Goal: Task Accomplishment & Management: Complete application form

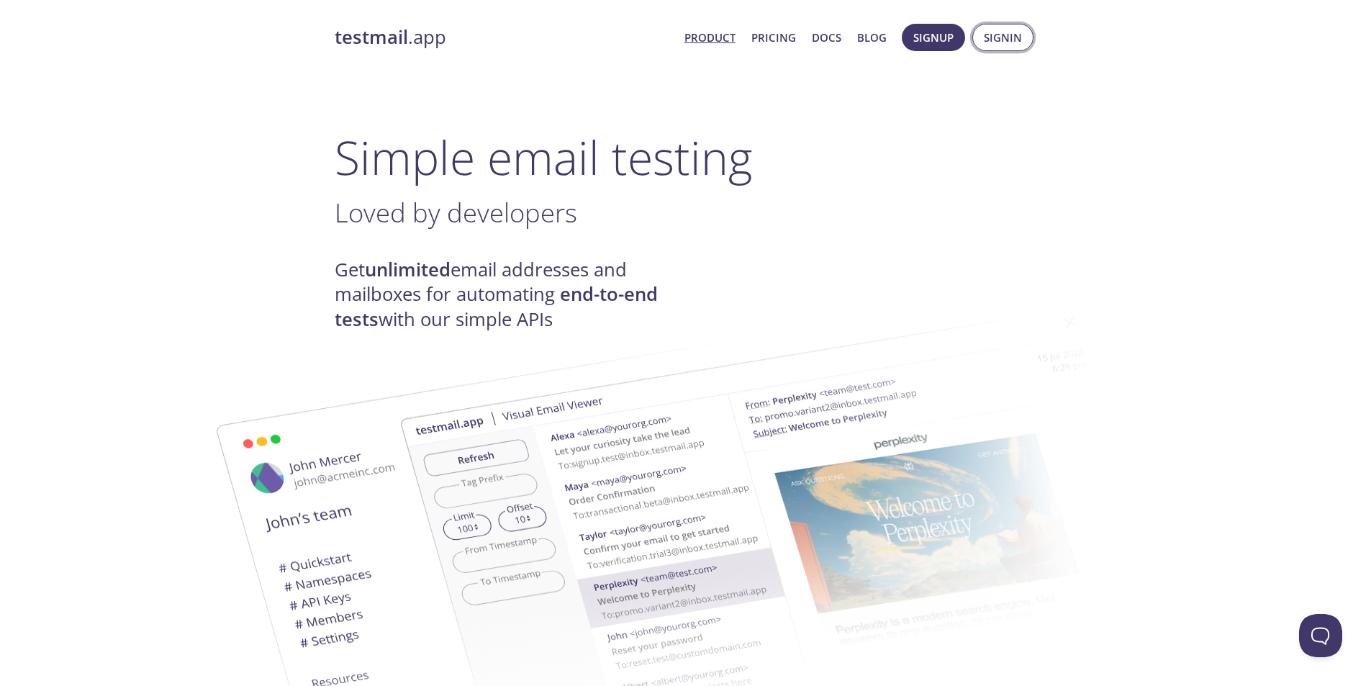
click at [995, 29] on span "Signin" at bounding box center [1003, 37] width 38 height 19
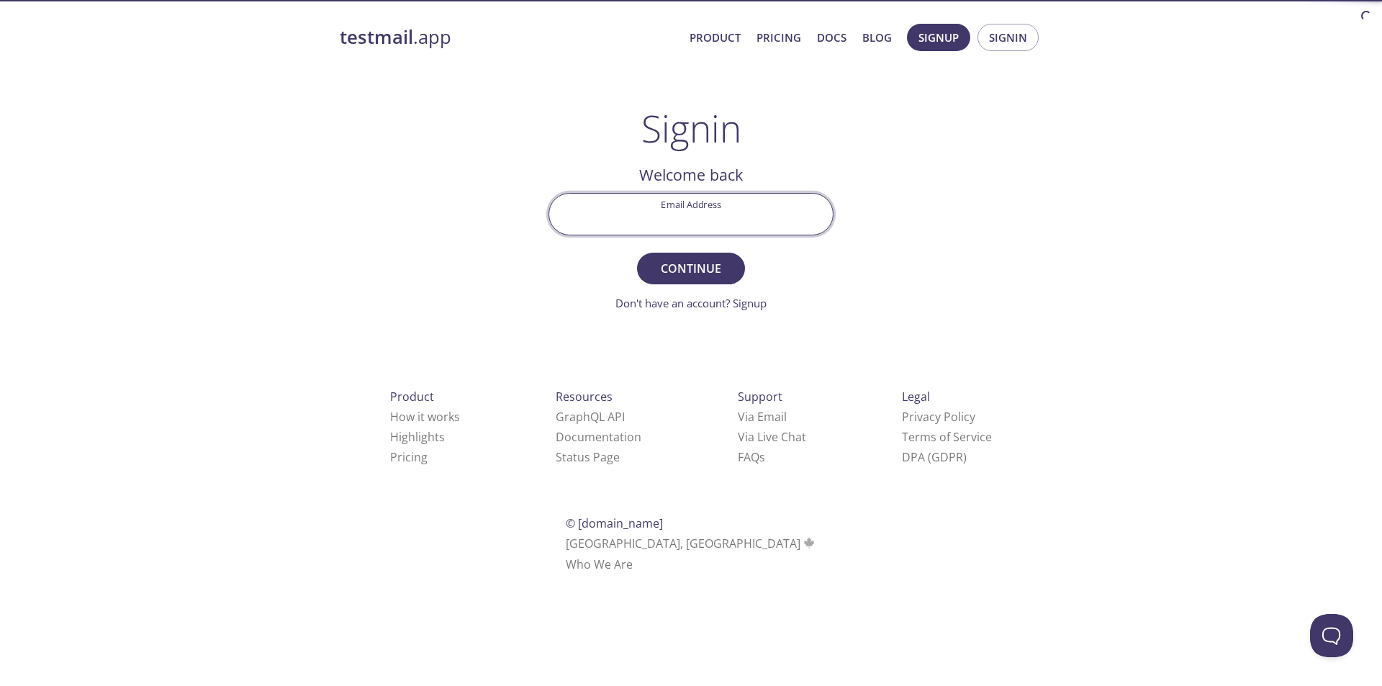
click at [719, 220] on input "Email Address" at bounding box center [691, 214] width 284 height 41
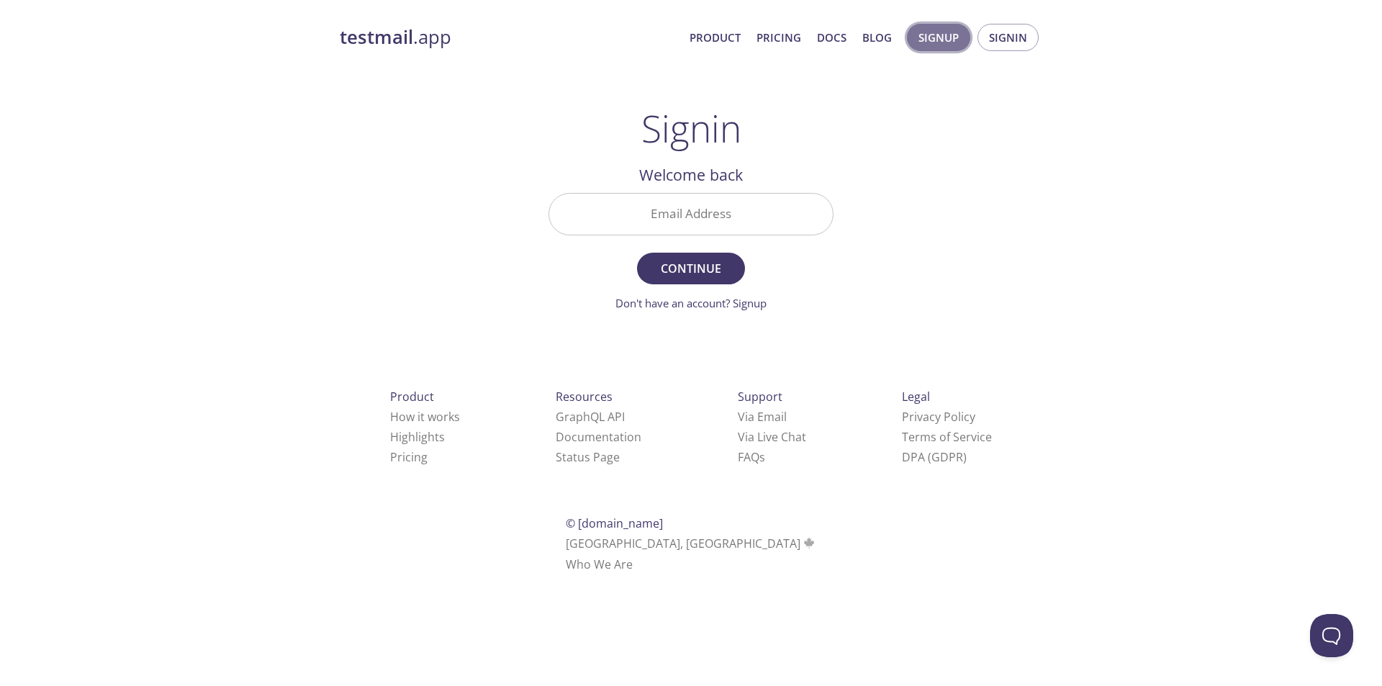
click at [946, 41] on span "Signup" at bounding box center [938, 37] width 40 height 19
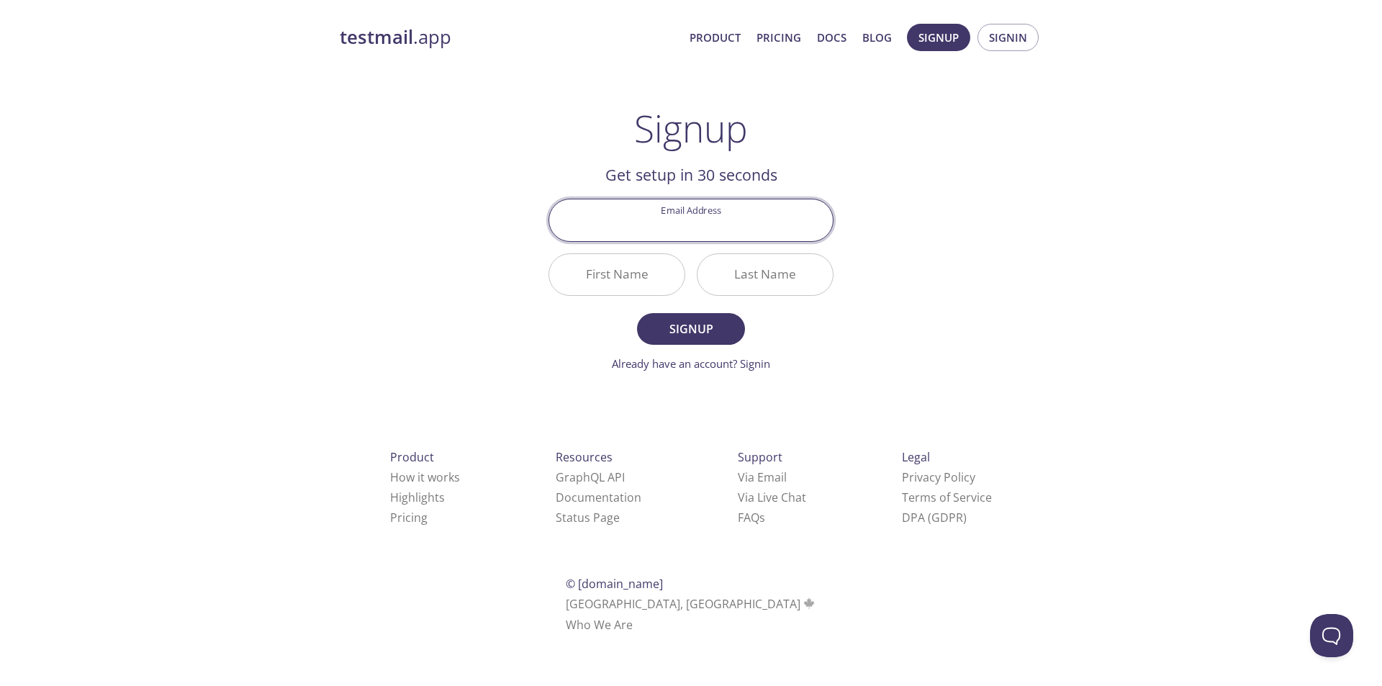
click at [759, 224] on input "Email Address" at bounding box center [691, 219] width 284 height 41
type input "[EMAIL_ADDRESS][DOMAIN_NAME]"
type input "[PERSON_NAME]"
type input "GHERTA"
click at [681, 317] on button "Signup" at bounding box center [691, 329] width 108 height 32
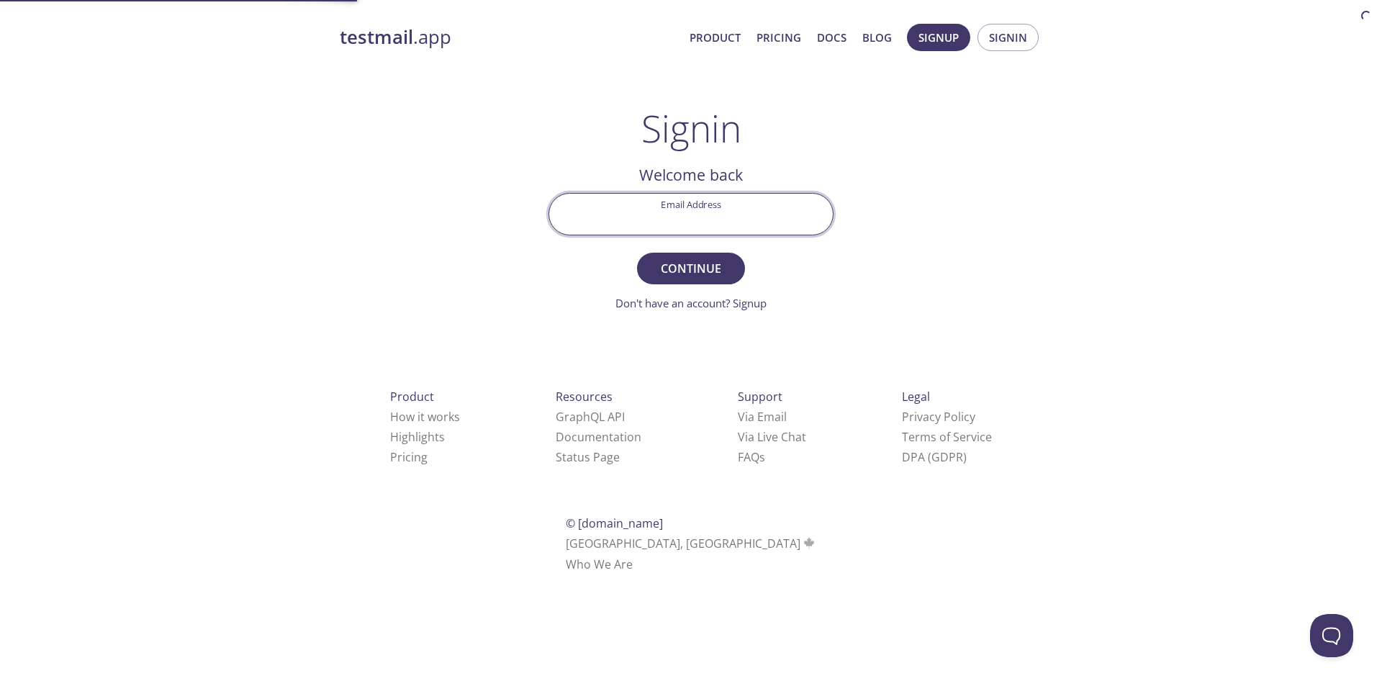
click at [612, 194] on input "Email Address" at bounding box center [691, 214] width 284 height 41
click at [945, 40] on span "Signup" at bounding box center [938, 37] width 40 height 19
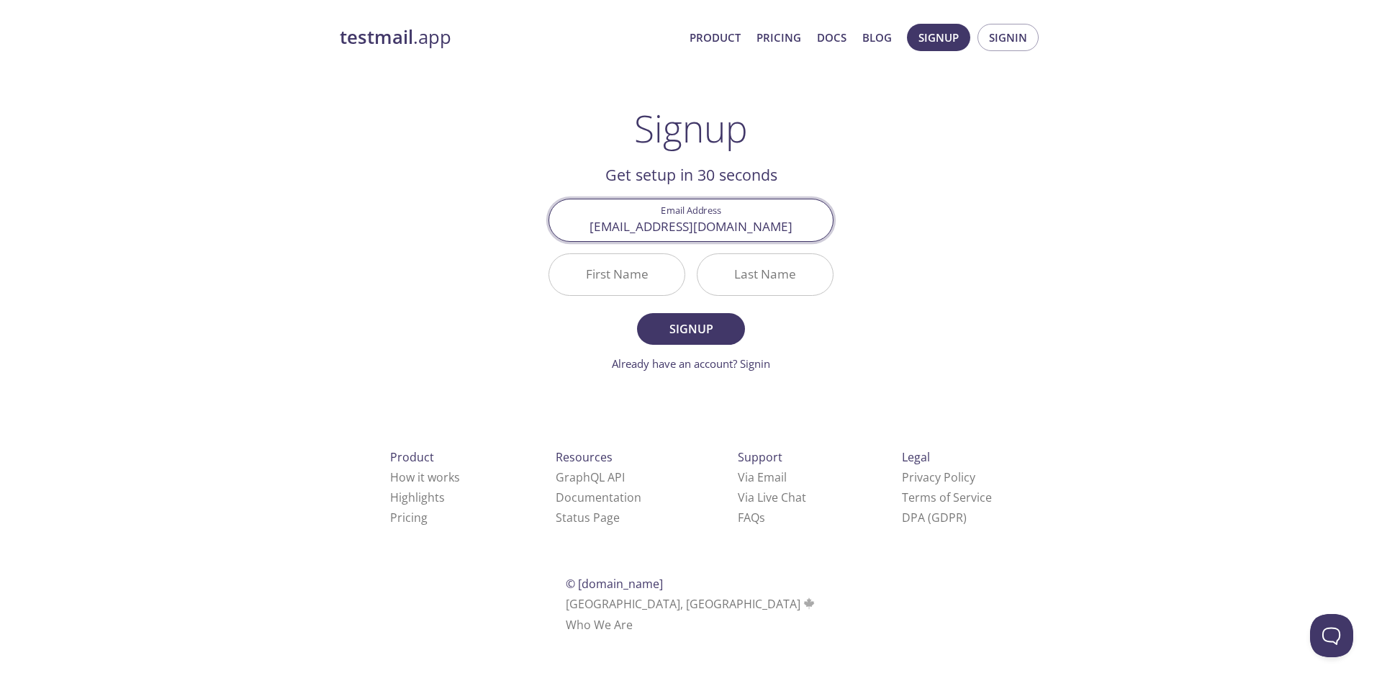
type input "[EMAIL_ADDRESS][DOMAIN_NAME]"
click at [637, 272] on input "First Name" at bounding box center [616, 274] width 135 height 41
type input "L"
type input "[PERSON_NAME]"
type input "gher"
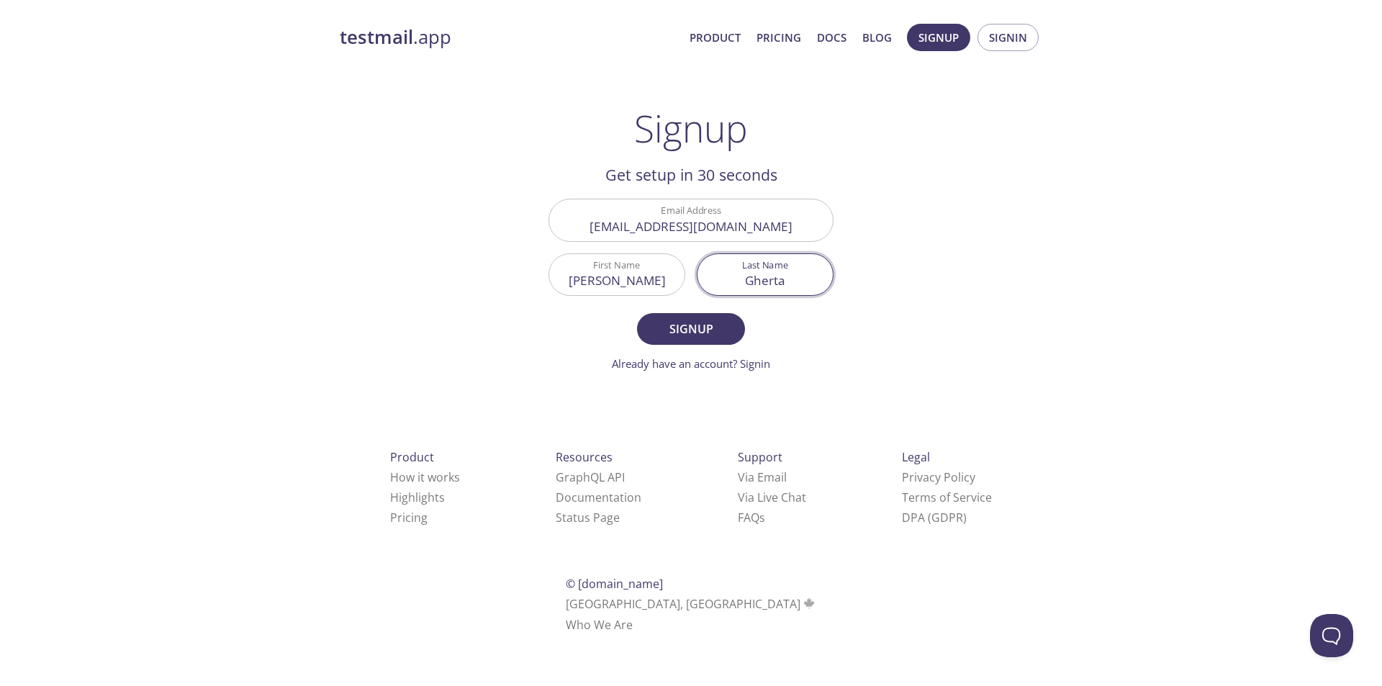
type input "Gherta"
click at [637, 313] on button "Signup" at bounding box center [691, 329] width 108 height 32
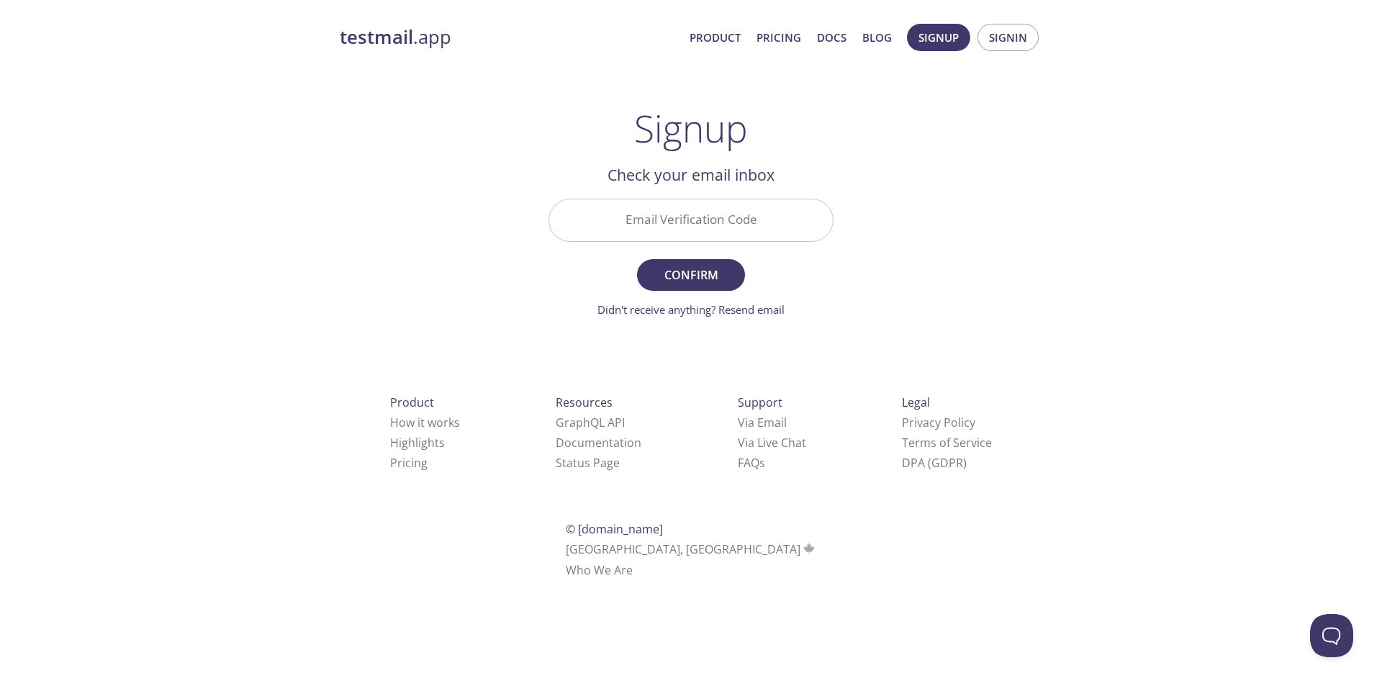
click at [721, 230] on input "Email Verification Code" at bounding box center [691, 219] width 284 height 41
paste input "BL1CJBZ"
type input "BL1CJBZ"
click at [657, 284] on span "Confirm" at bounding box center [691, 275] width 76 height 20
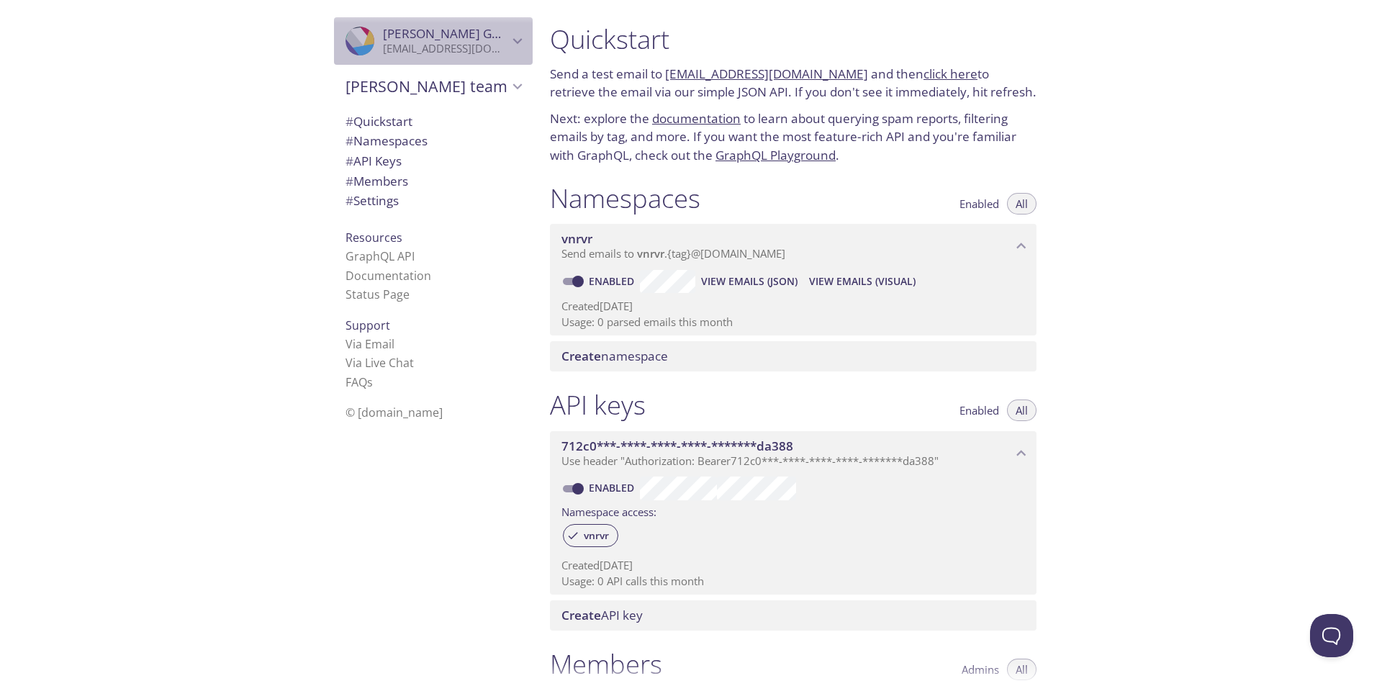
click at [363, 40] on div ".cls-1 { fill: #6d5ca8; } .cls-2 { fill: #3fc191; } .cls-3 { fill: #3b4752; } .…" at bounding box center [363, 41] width 37 height 29
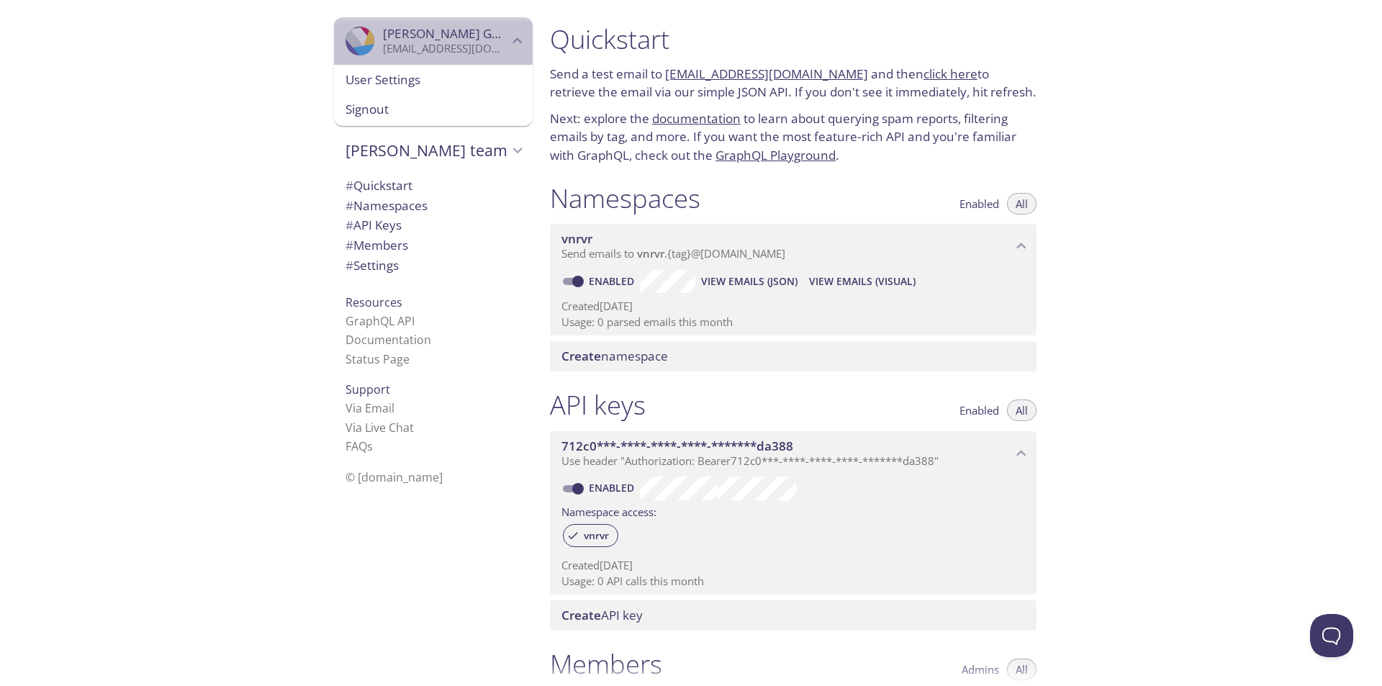
click at [360, 45] on icon "Lilian Gherta" at bounding box center [369, 41] width 18 height 30
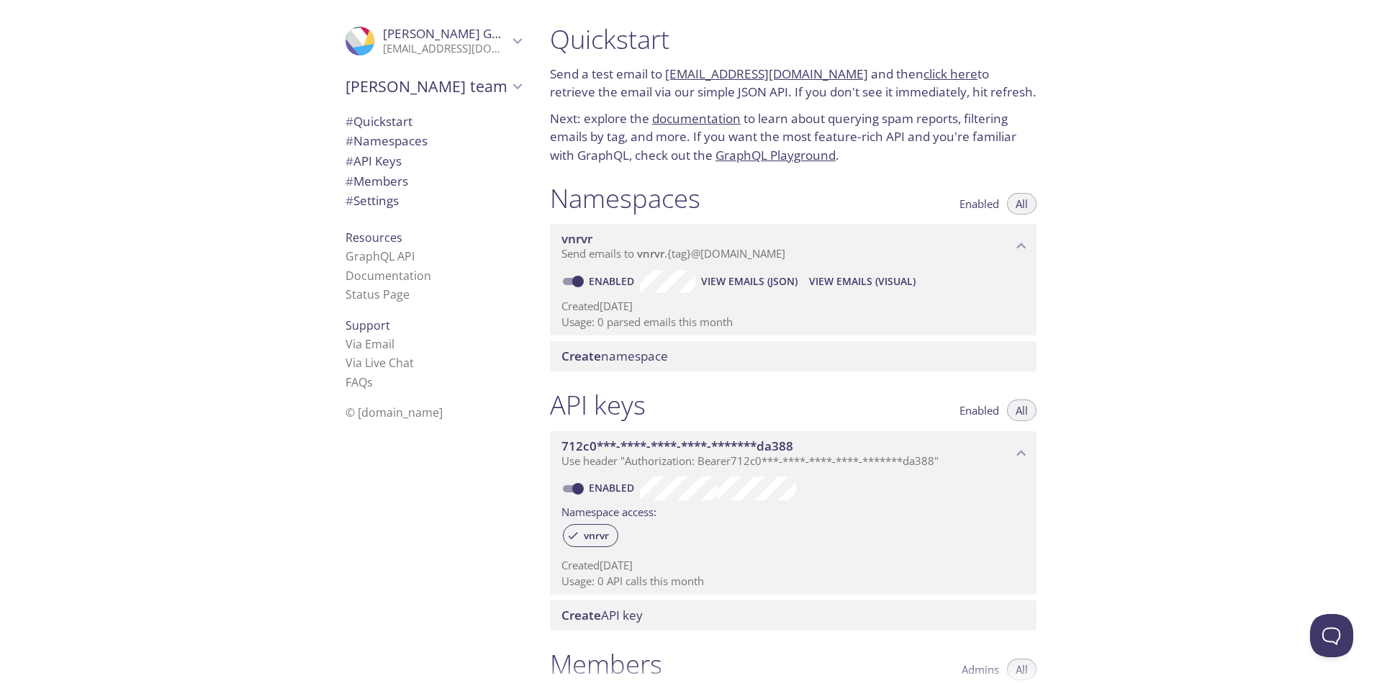
click at [365, 117] on span "# Quickstart" at bounding box center [378, 121] width 67 height 17
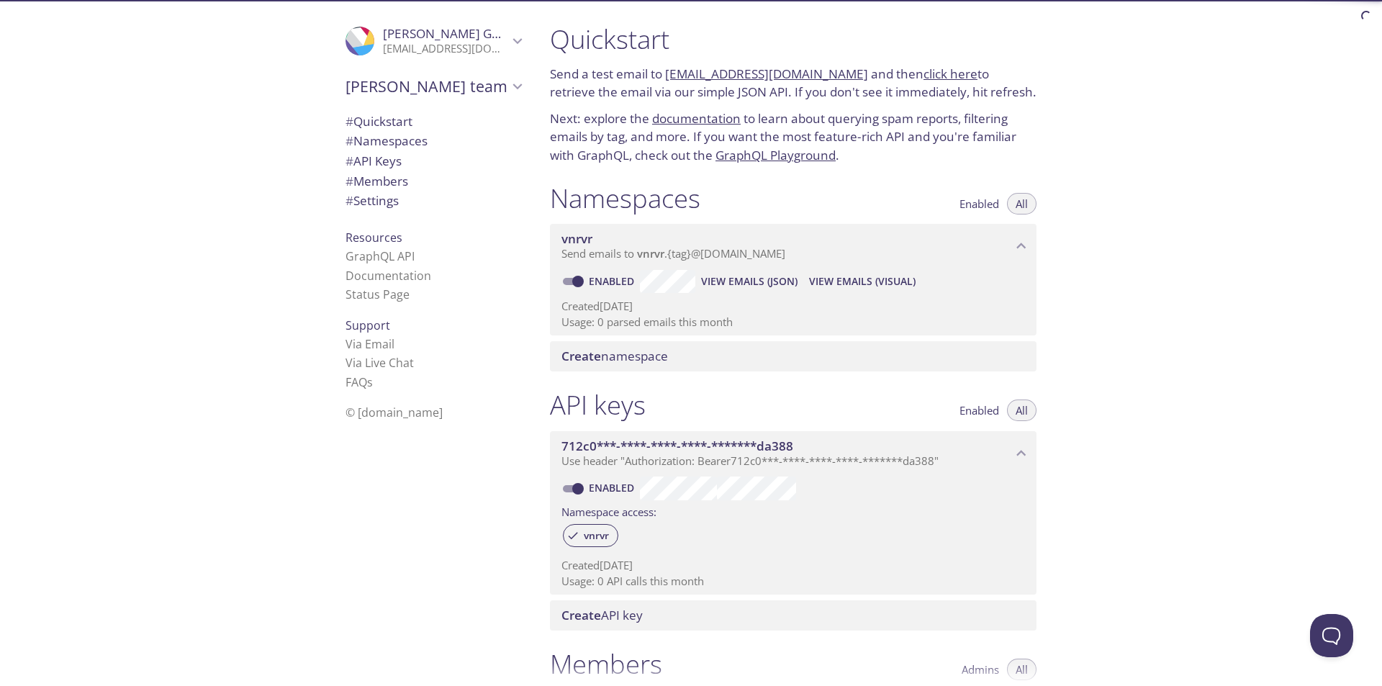
click at [602, 43] on h1 "Quickstart" at bounding box center [793, 39] width 486 height 32
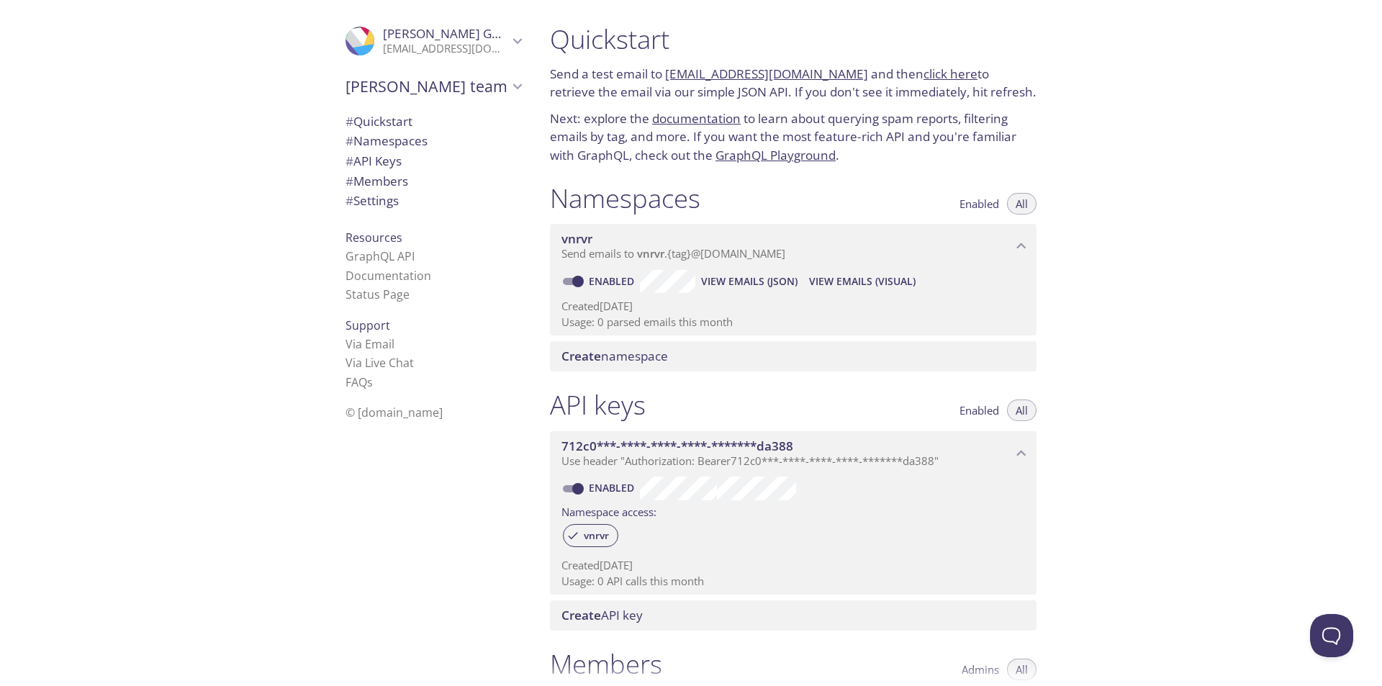
click at [694, 75] on link "[EMAIL_ADDRESS][DOMAIN_NAME]" at bounding box center [766, 73] width 203 height 17
